Goal: Transaction & Acquisition: Purchase product/service

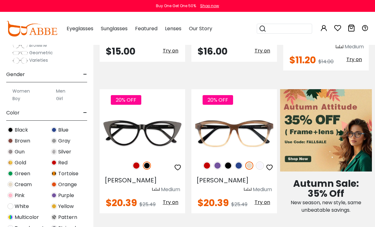
scroll to position [85, 0]
click at [54, 161] on img at bounding box center [54, 162] width 6 height 6
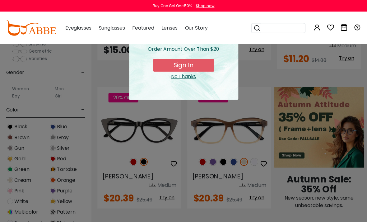
scroll to position [398, 0]
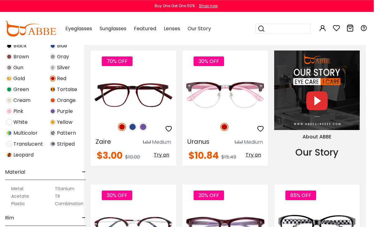
scroll to position [506, 8]
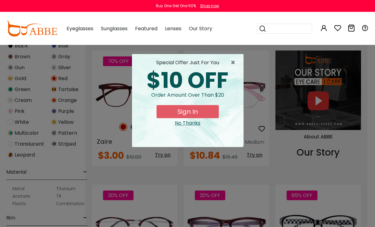
click at [239, 59] on div "special offer just for you $10 OFF Order amount over than $20 Sign In No Thanks" at bounding box center [187, 100] width 111 height 93
click at [231, 62] on span "×" at bounding box center [235, 62] width 8 height 7
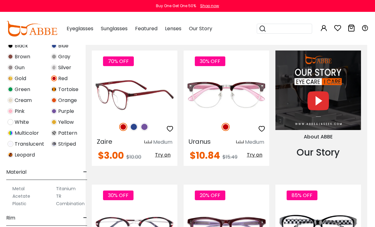
click at [117, 81] on img at bounding box center [135, 94] width 86 height 43
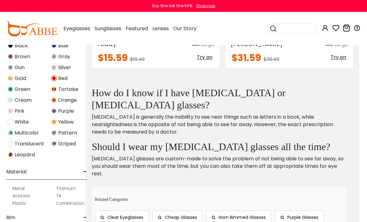
scroll to position [1768, 8]
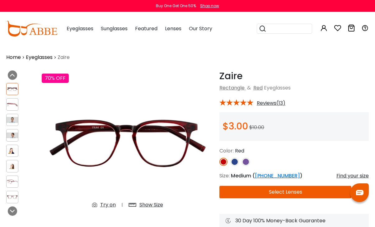
click at [10, 119] on img at bounding box center [13, 120] width 12 height 6
